Goal: Information Seeking & Learning: Find specific fact

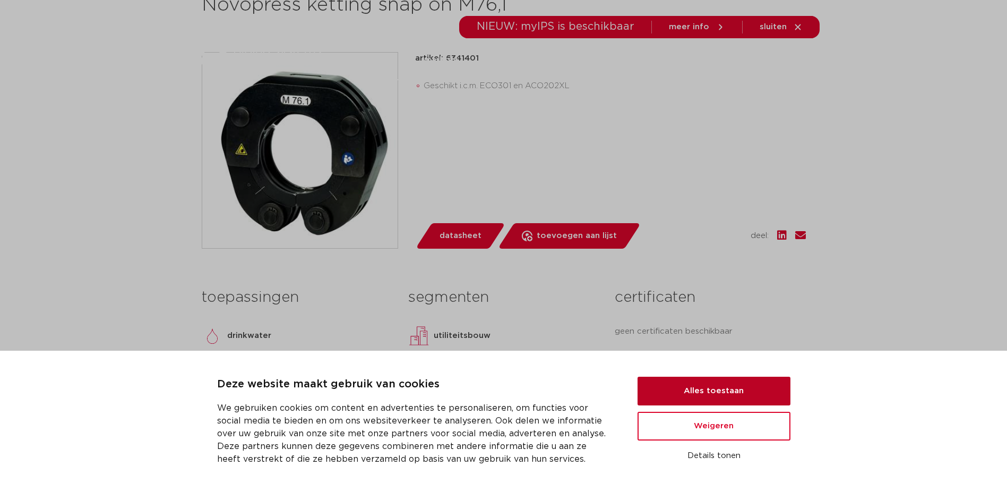
click at [726, 391] on button "Alles toestaan" at bounding box center [714, 390] width 153 height 29
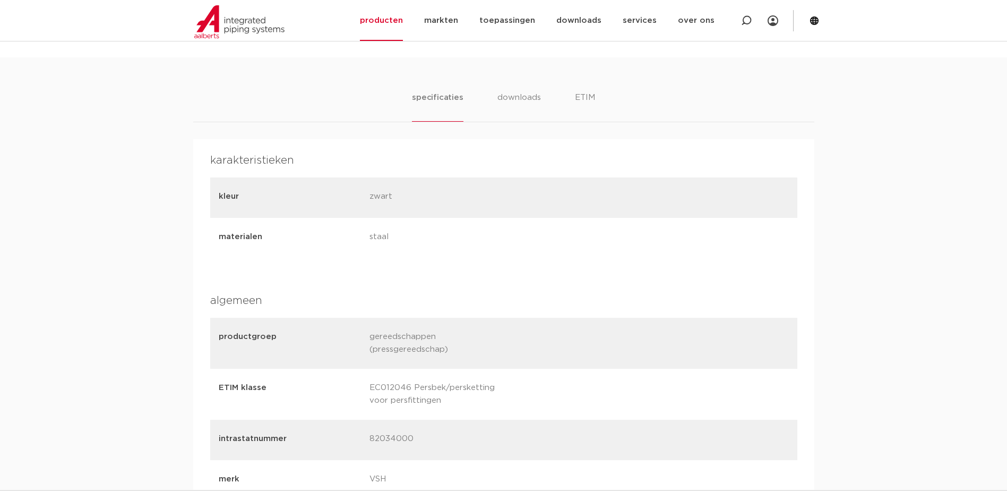
scroll to position [531, 0]
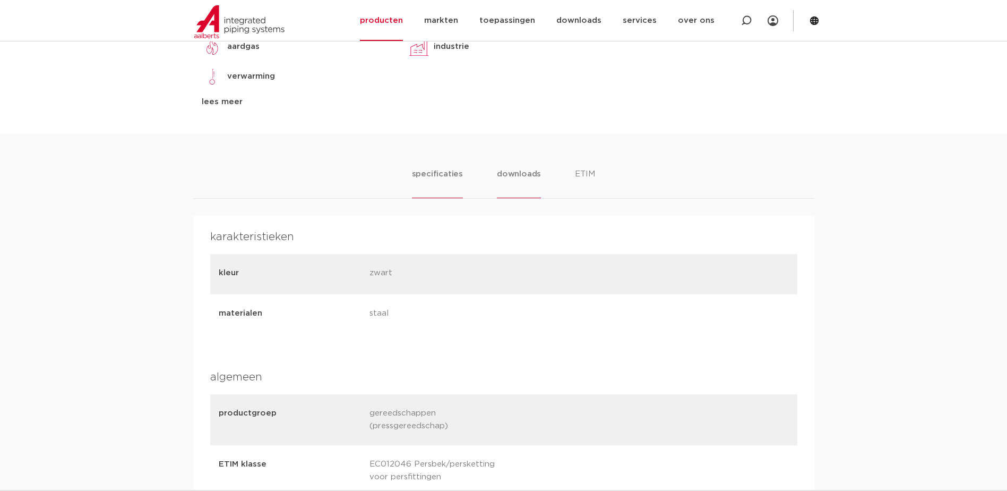
click at [522, 177] on li "downloads" at bounding box center [519, 183] width 44 height 30
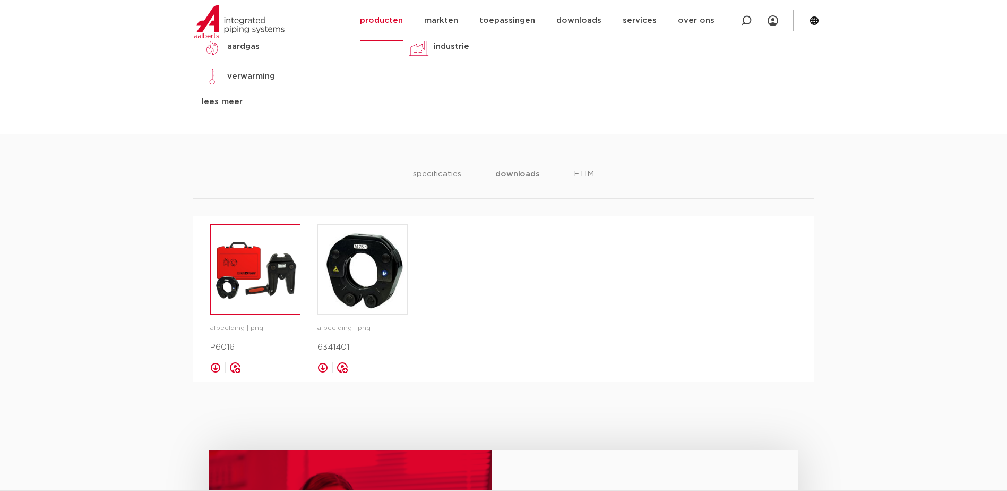
click at [267, 265] on img at bounding box center [255, 269] width 89 height 89
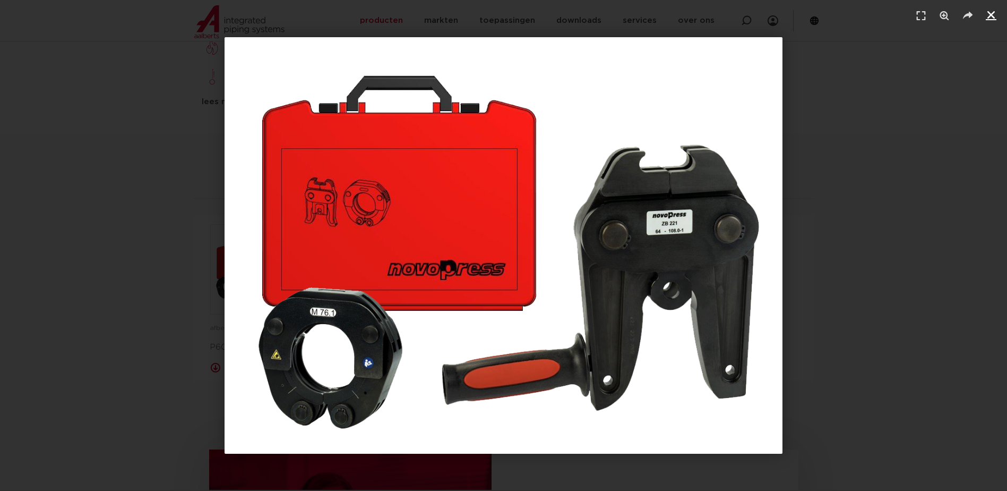
click at [994, 14] on icon "Sluiten (Esc)" at bounding box center [991, 15] width 11 height 11
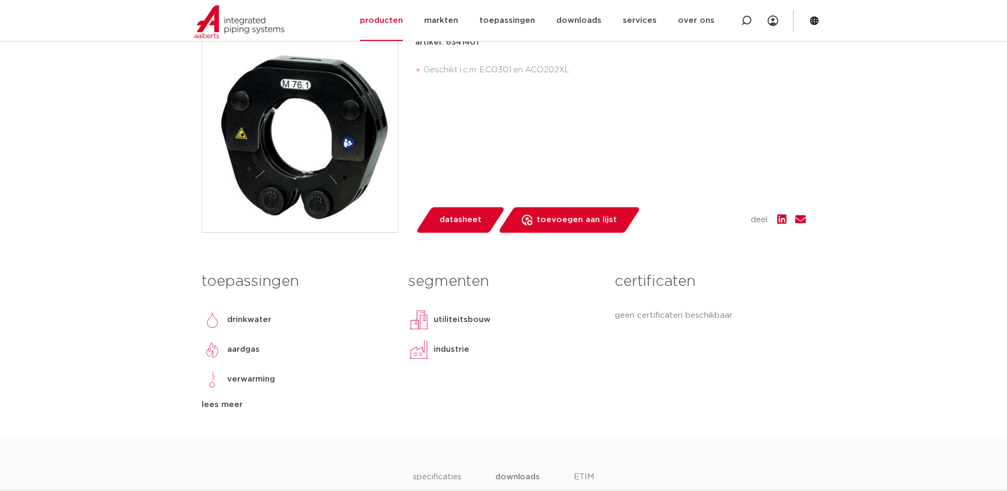
scroll to position [0, 0]
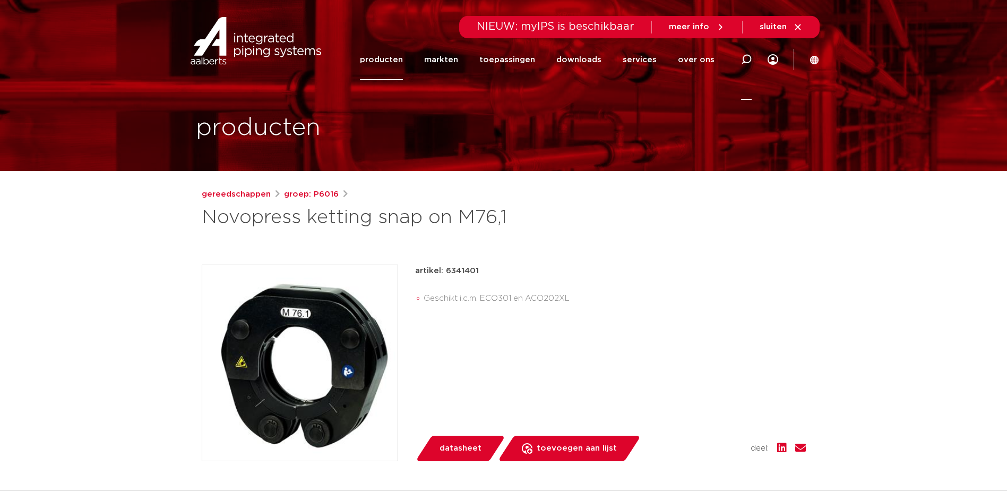
click at [745, 59] on icon at bounding box center [746, 59] width 11 height 11
type input "zb221"
click button "Zoeken" at bounding box center [0, 0] width 0 height 0
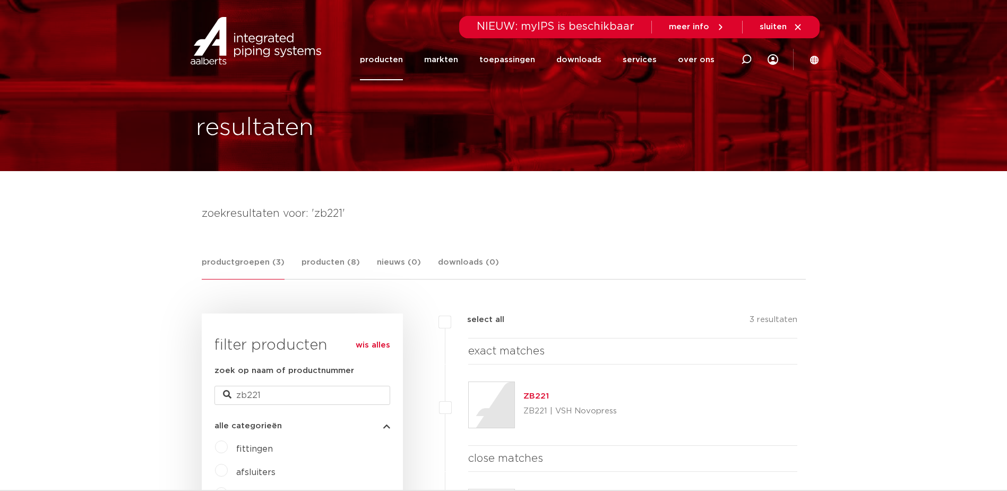
click at [538, 398] on link "ZB221" at bounding box center [535, 396] width 25 height 8
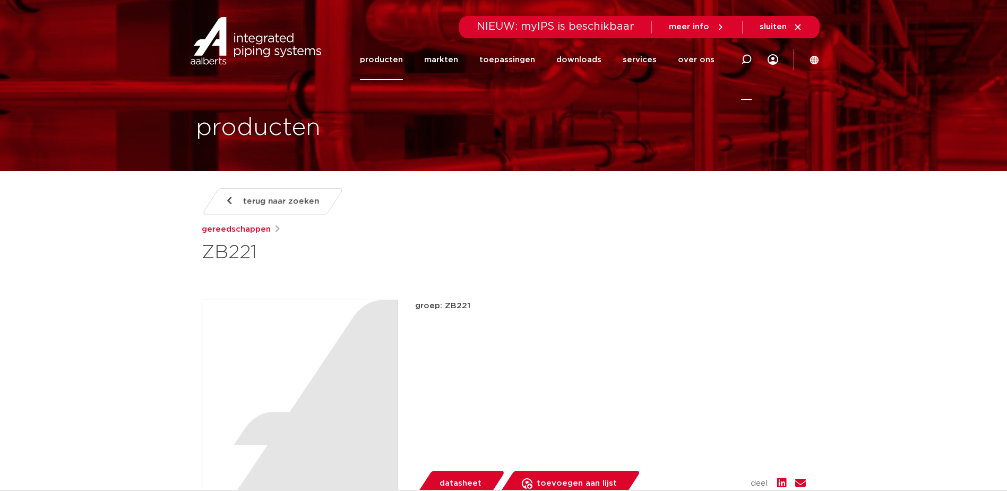
click at [744, 60] on icon at bounding box center [746, 59] width 13 height 13
type input "zb222"
click button "Zoeken" at bounding box center [0, 0] width 0 height 0
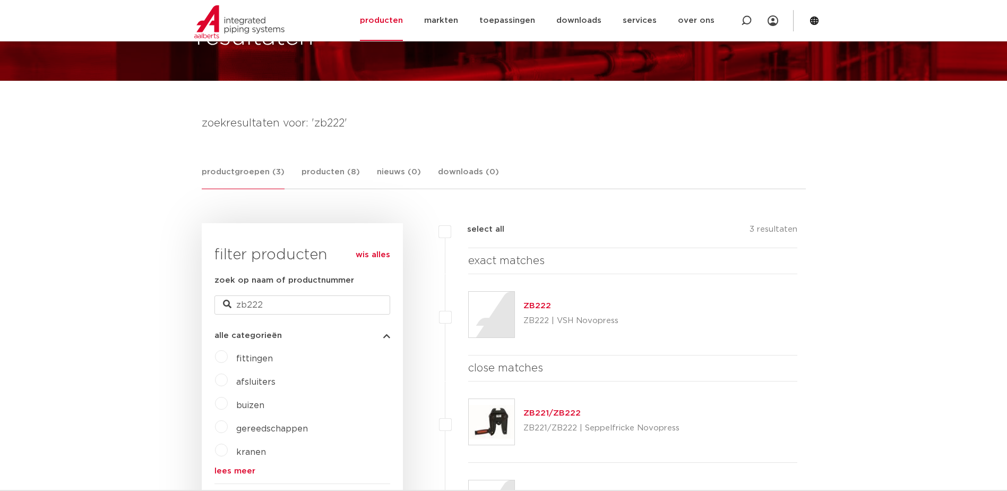
scroll to position [106, 0]
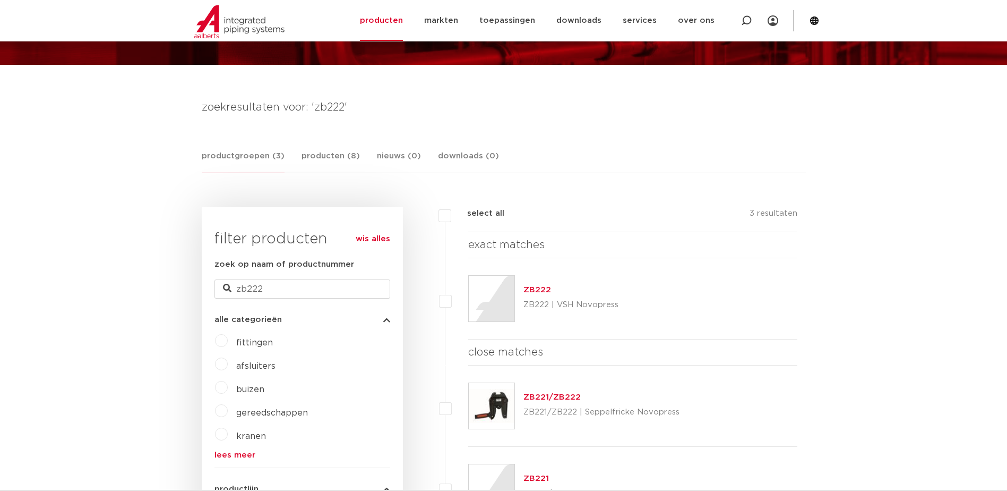
click at [527, 289] on link "ZB222" at bounding box center [537, 290] width 28 height 8
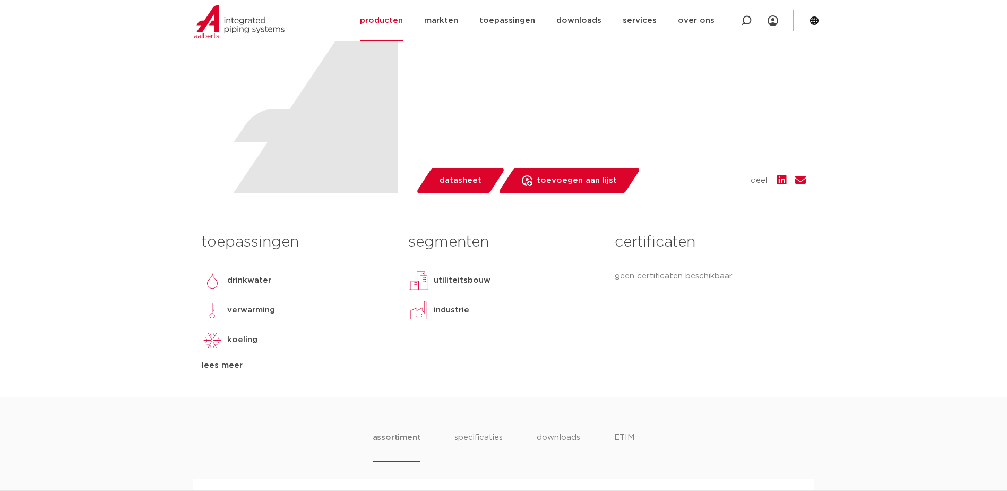
scroll to position [425, 0]
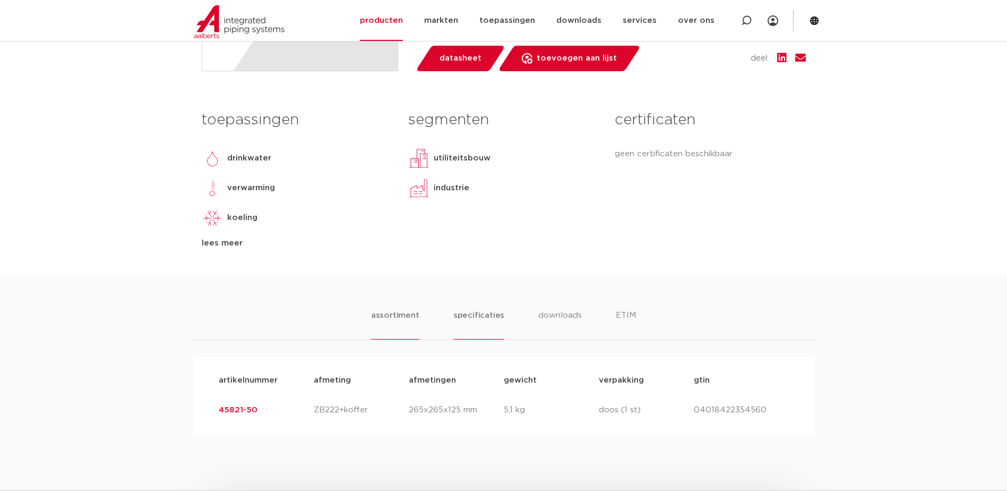
drag, startPoint x: 480, startPoint y: 312, endPoint x: 518, endPoint y: 376, distance: 74.2
click at [481, 313] on li "specificaties" at bounding box center [478, 324] width 51 height 30
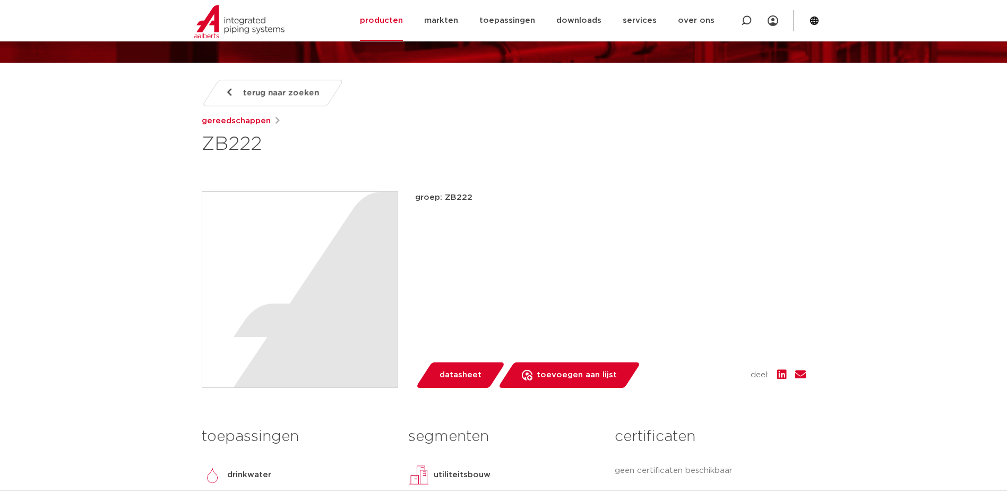
scroll to position [106, 0]
